Goal: Navigation & Orientation: Find specific page/section

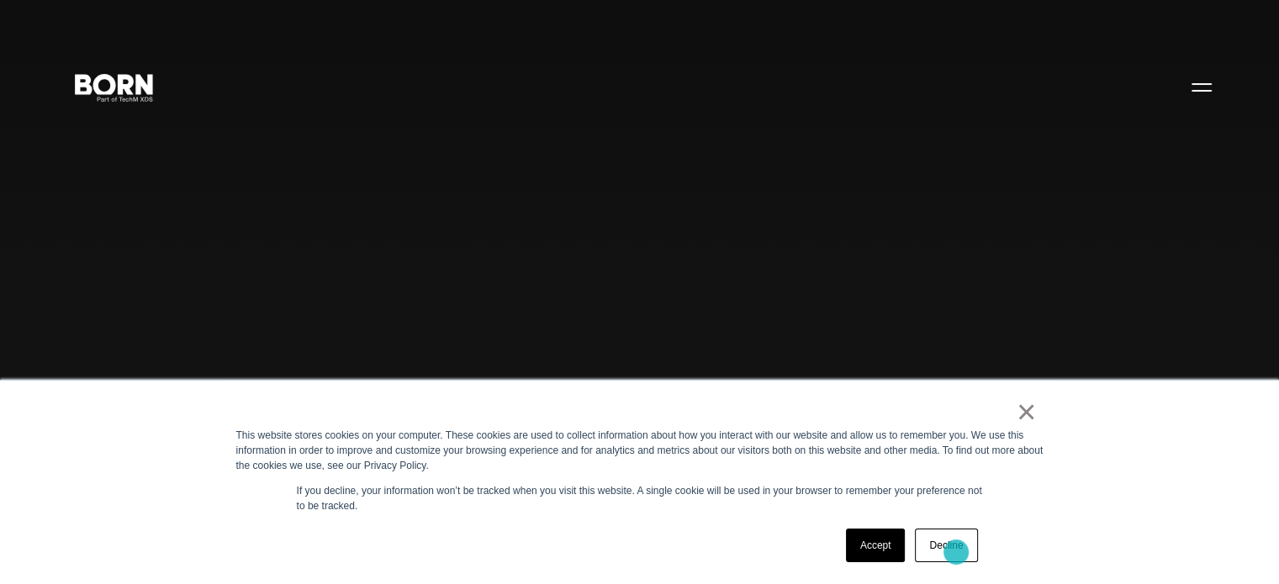
click at [956, 552] on link "Decline" at bounding box center [946, 546] width 62 height 34
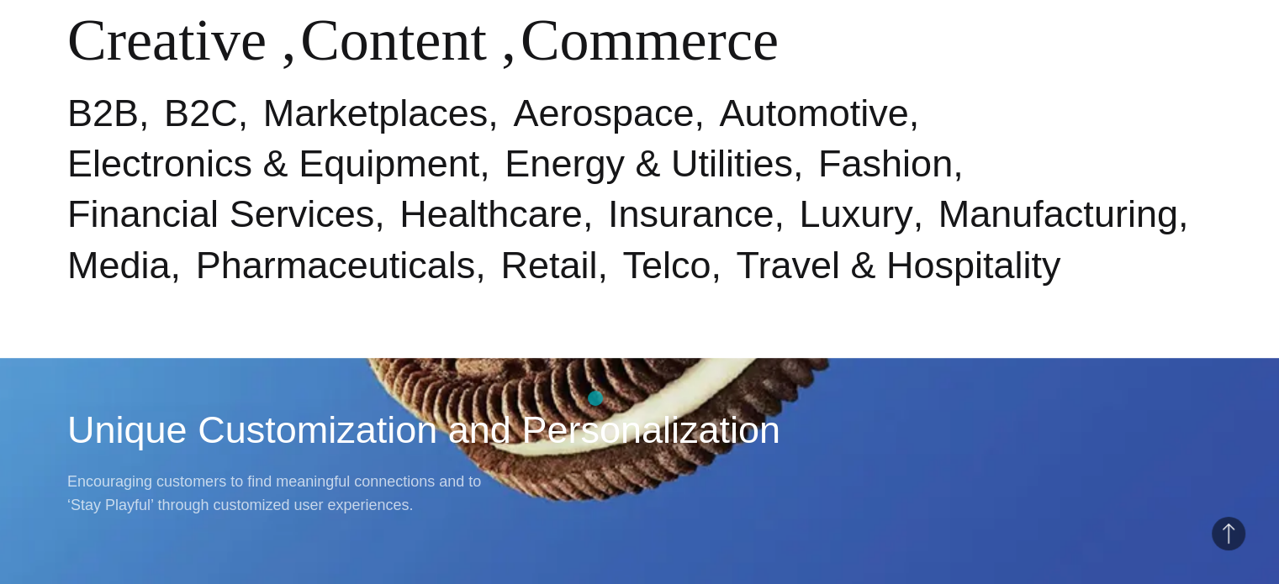
scroll to position [812, 0]
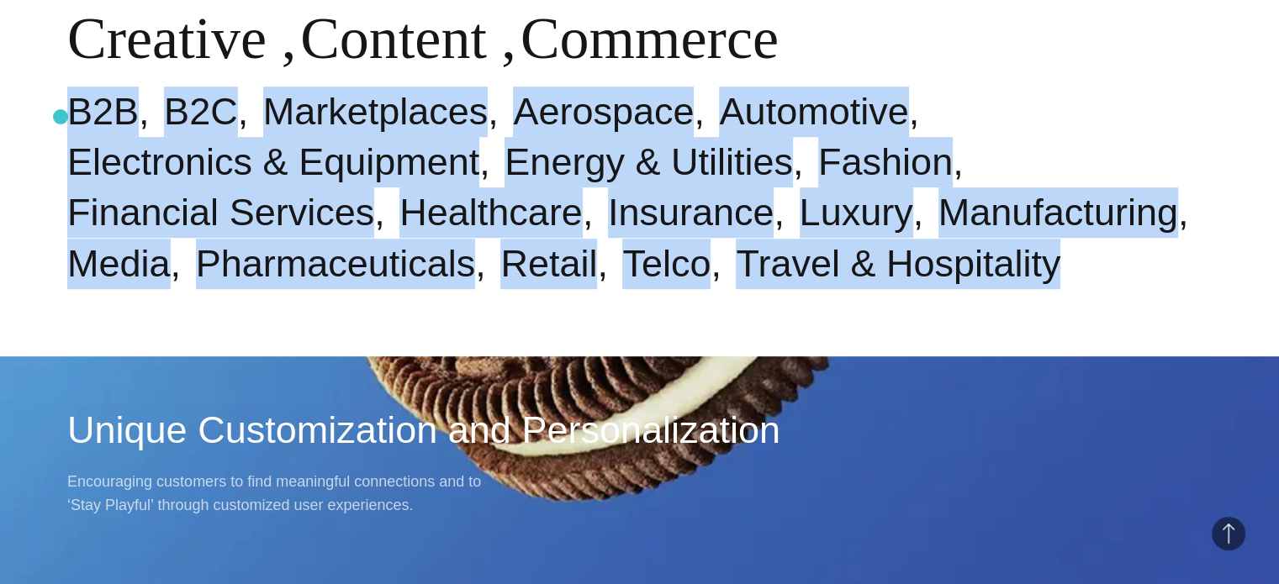
drag, startPoint x: 590, startPoint y: 273, endPoint x: 61, endPoint y: 117, distance: 552.2
click at [61, 117] on div "Industries & Specialisms Creative , Content , Commerce B2B B2C Marketplaces Aer…" at bounding box center [639, 64] width 1279 height 584
copy ul "B2B B2C Marketplaces Aerospace Automotive Electronics & Equipment Energy & Util…"
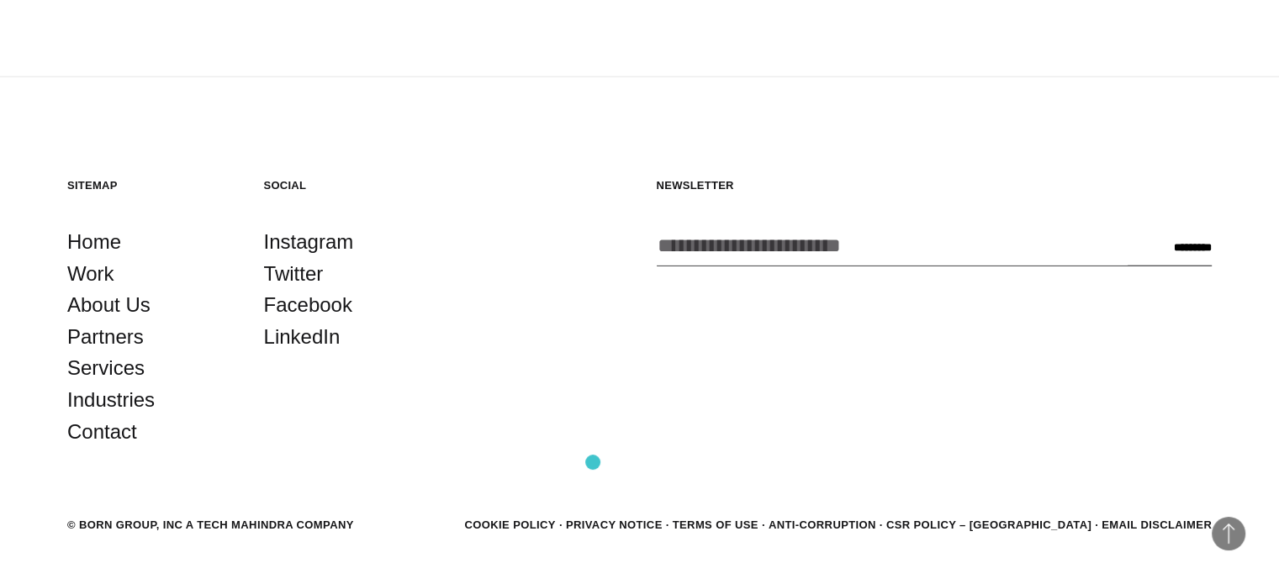
scroll to position [4408, 0]
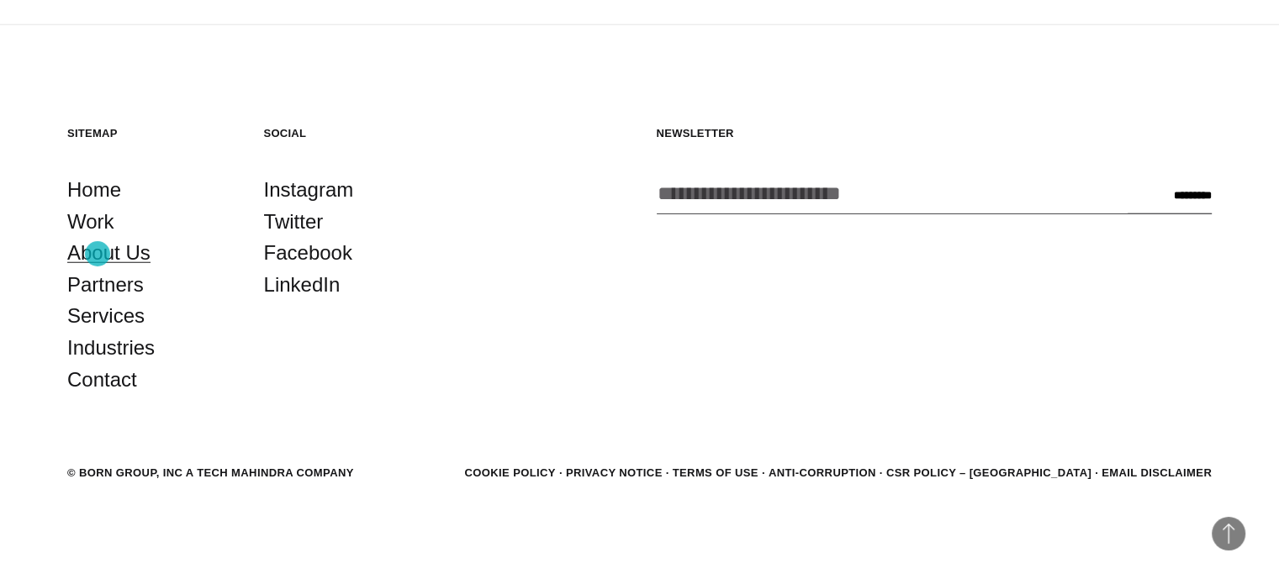
click at [98, 254] on link "About Us" at bounding box center [108, 253] width 83 height 32
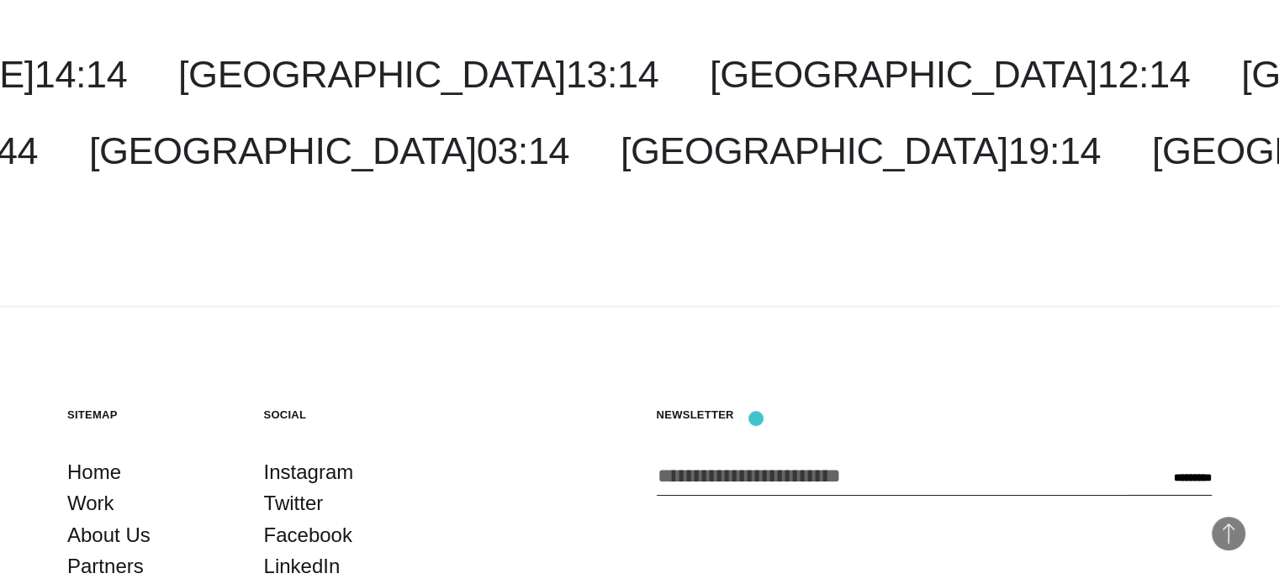
scroll to position [5760, 0]
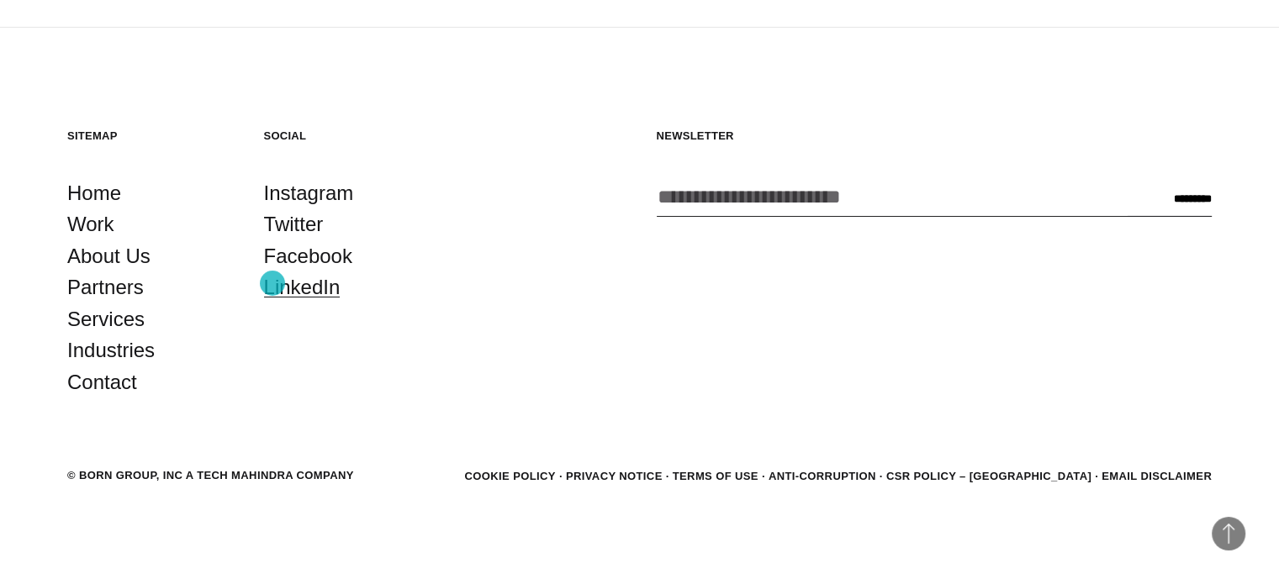
click at [272, 283] on link "LinkedIn" at bounding box center [302, 288] width 77 height 32
